Goal: Task Accomplishment & Management: Manage account settings

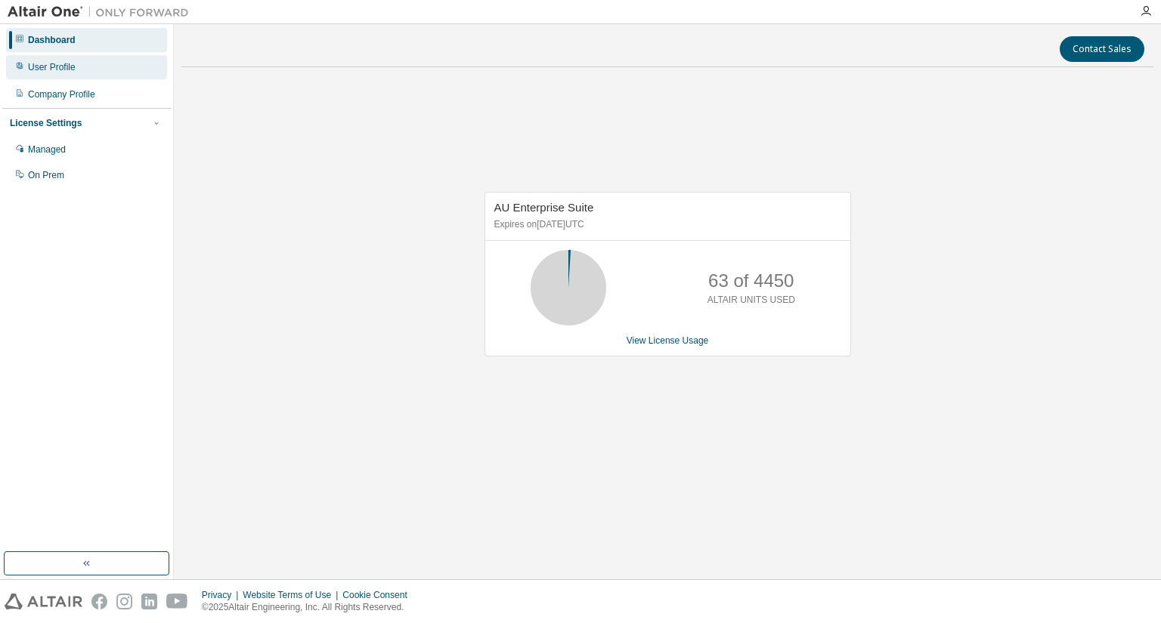
click at [74, 66] on div "User Profile" at bounding box center [86, 67] width 161 height 24
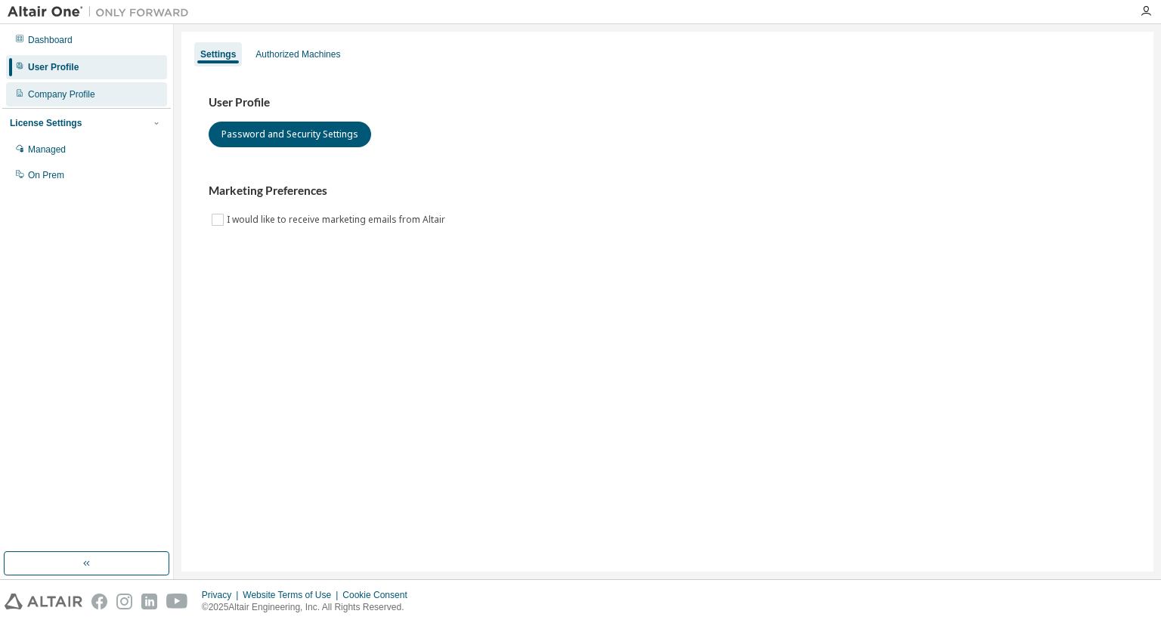
click at [78, 96] on div "Company Profile" at bounding box center [61, 94] width 67 height 12
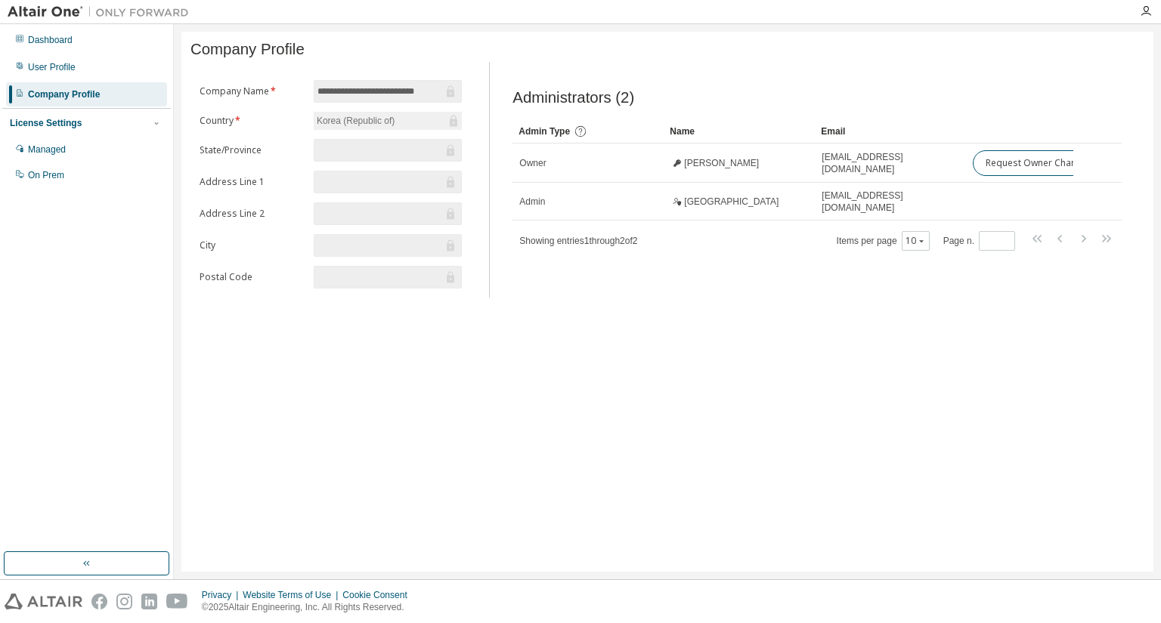
click at [79, 125] on div "License Settings" at bounding box center [86, 123] width 153 height 14
click at [69, 123] on div "License Settings" at bounding box center [46, 123] width 72 height 12
click at [61, 150] on div "Managed" at bounding box center [47, 150] width 38 height 12
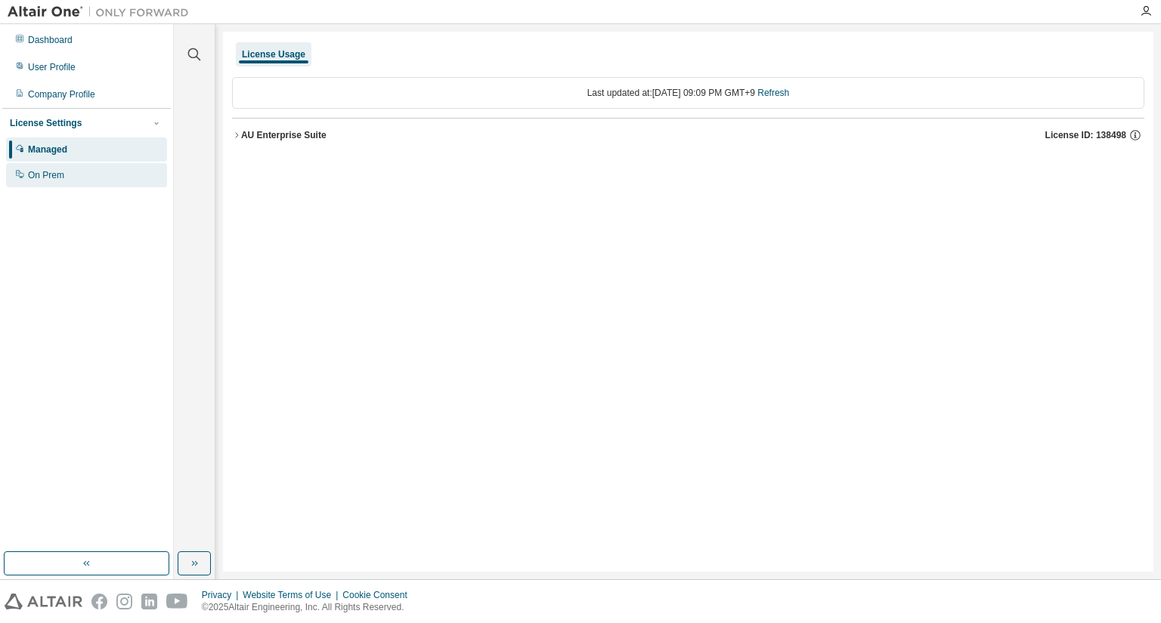
click at [89, 182] on div "On Prem" at bounding box center [86, 175] width 161 height 24
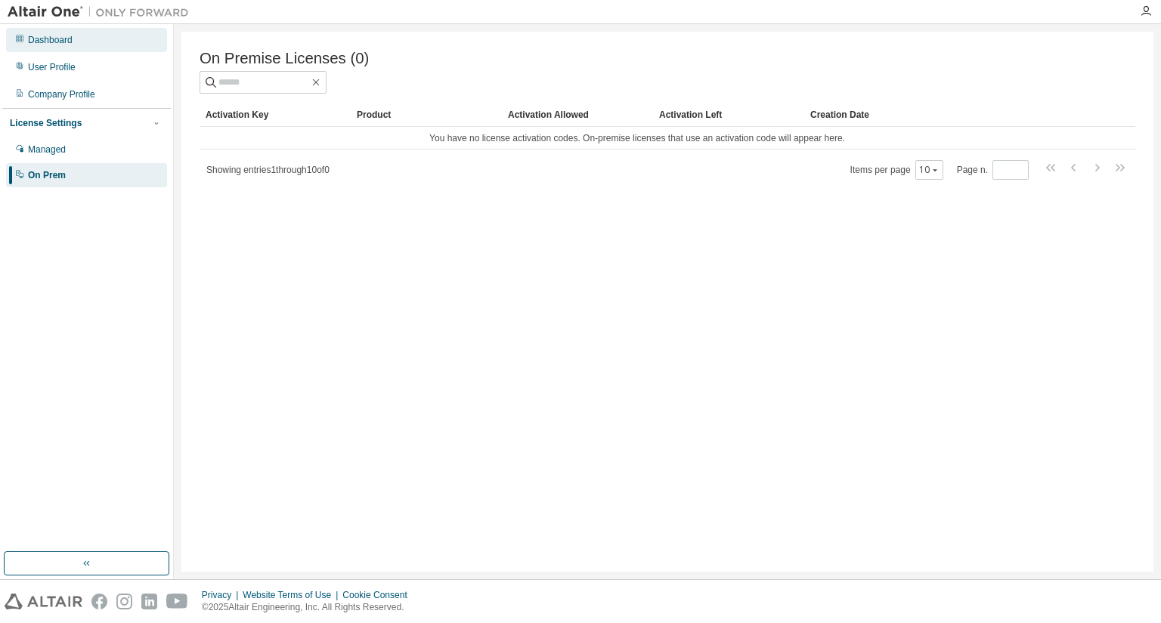
click at [85, 39] on div "Dashboard" at bounding box center [86, 40] width 161 height 24
